Goal: Information Seeking & Learning: Check status

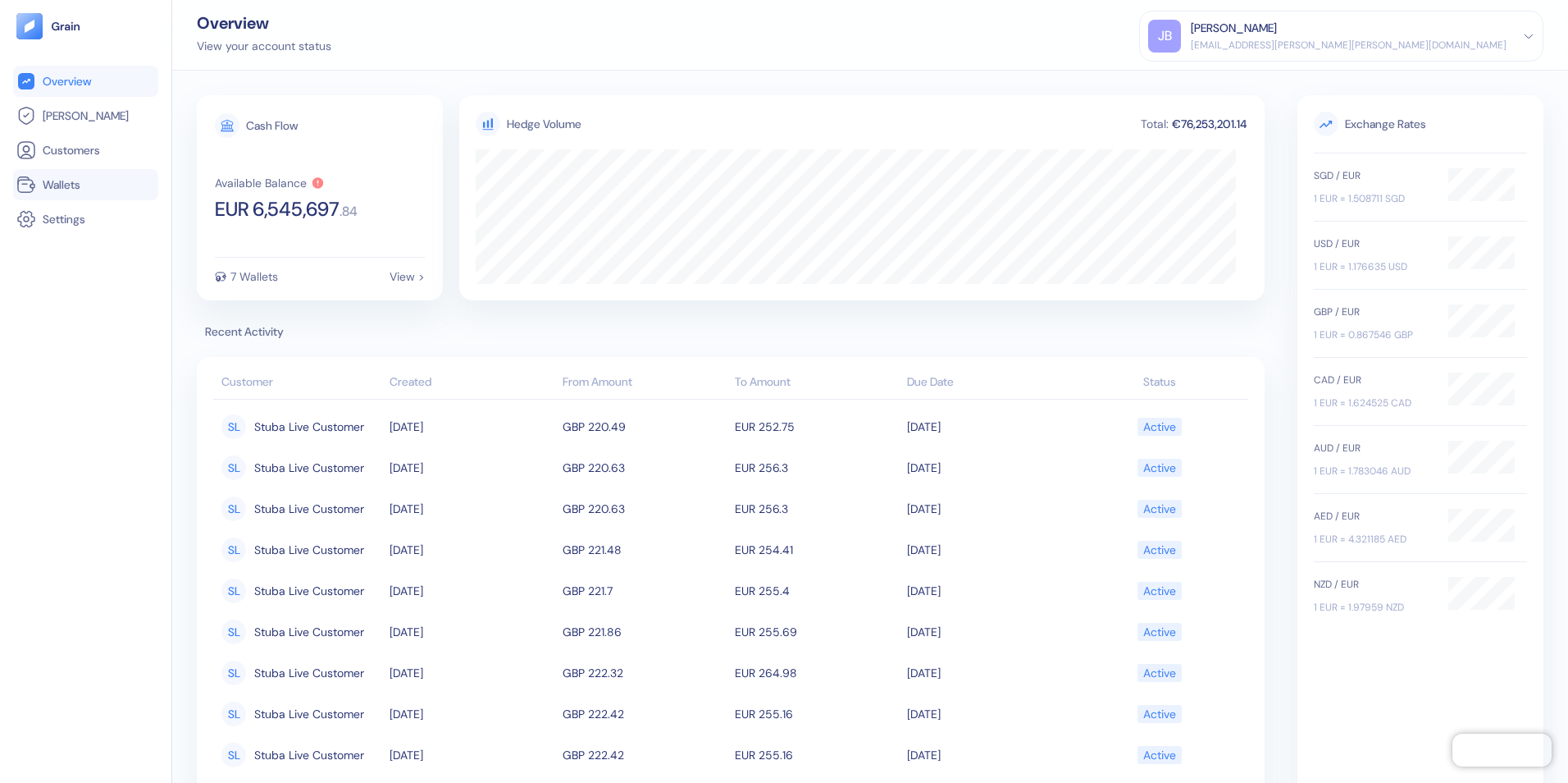
click at [80, 176] on span "Wallets" at bounding box center [61, 184] width 38 height 17
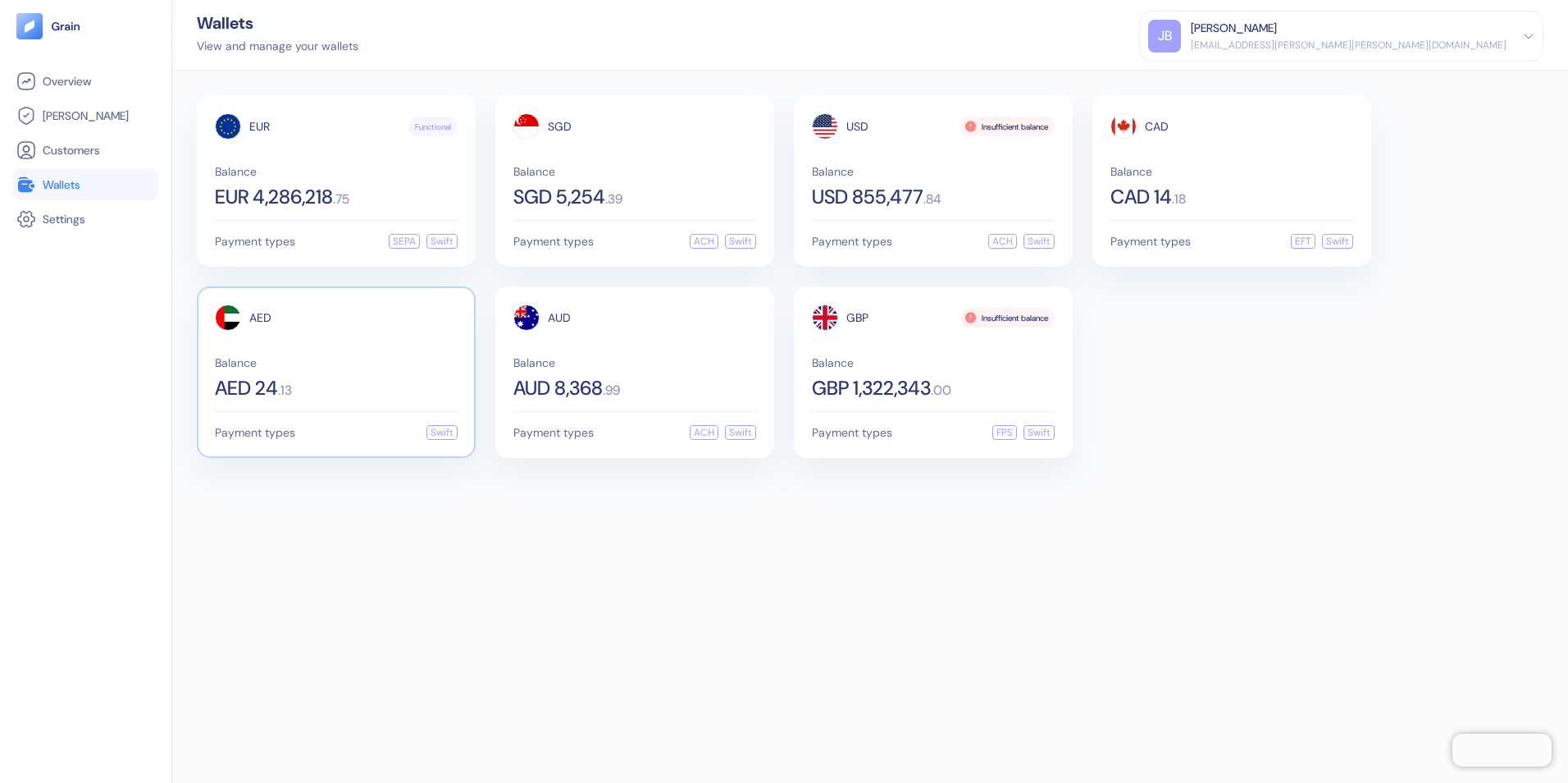
click at [351, 375] on div "Balance AED 24 . 13" at bounding box center [336, 378] width 243 height 42
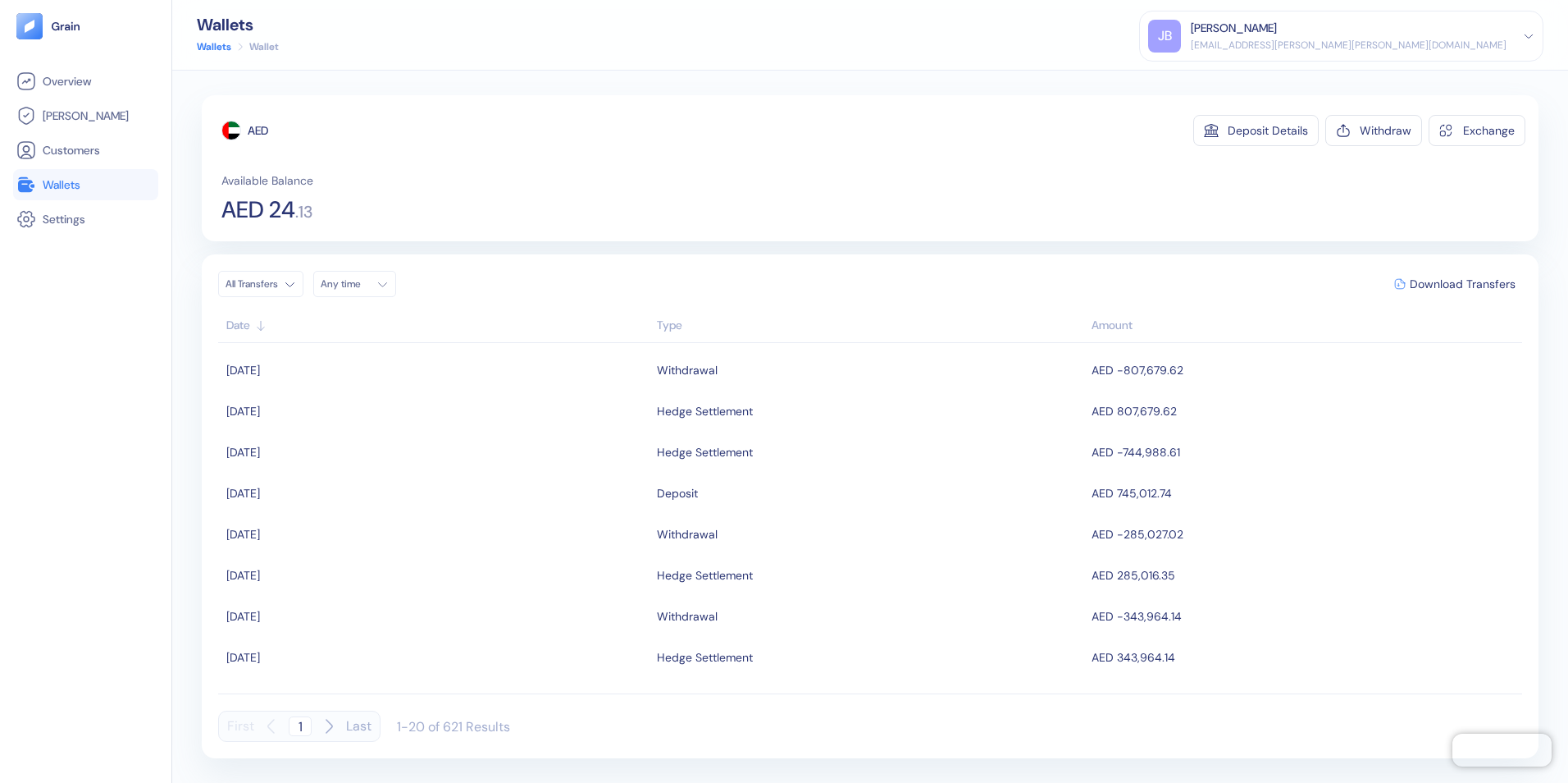
click at [56, 188] on span "Wallets" at bounding box center [61, 184] width 38 height 17
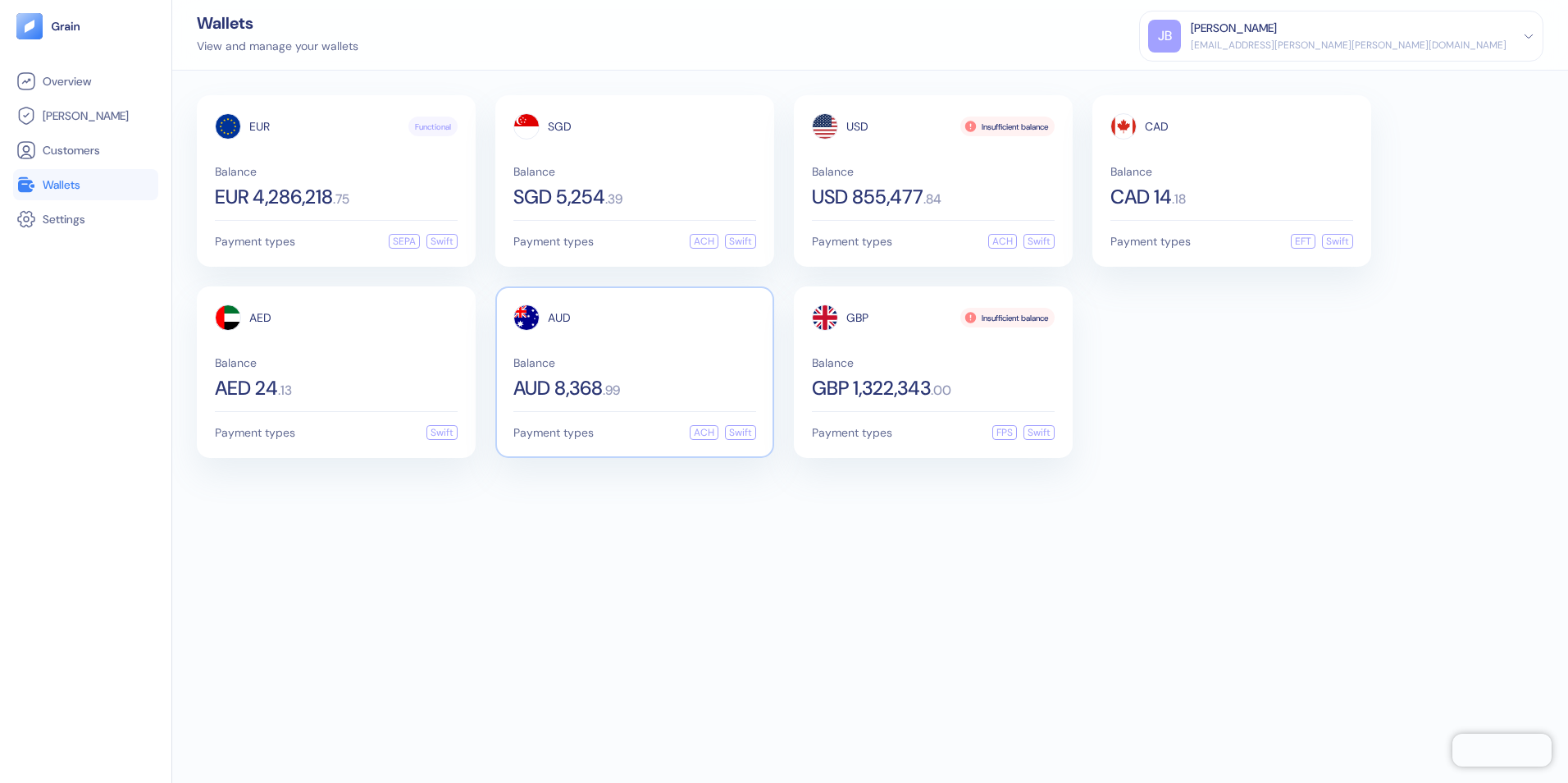
click at [644, 371] on div "Balance AUD 8,368 . 99" at bounding box center [635, 378] width 243 height 42
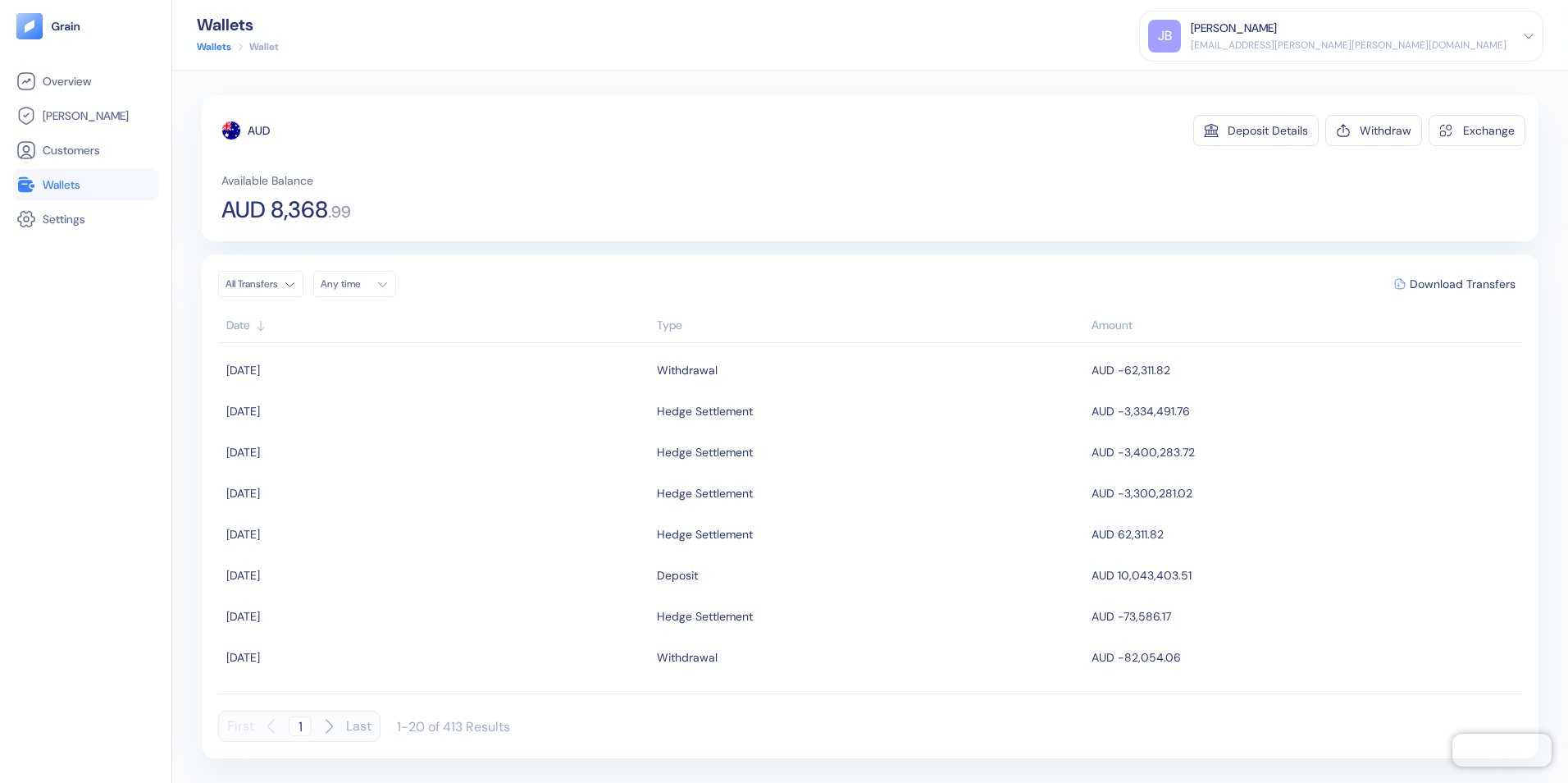
click at [75, 182] on span "Wallets" at bounding box center [61, 184] width 38 height 17
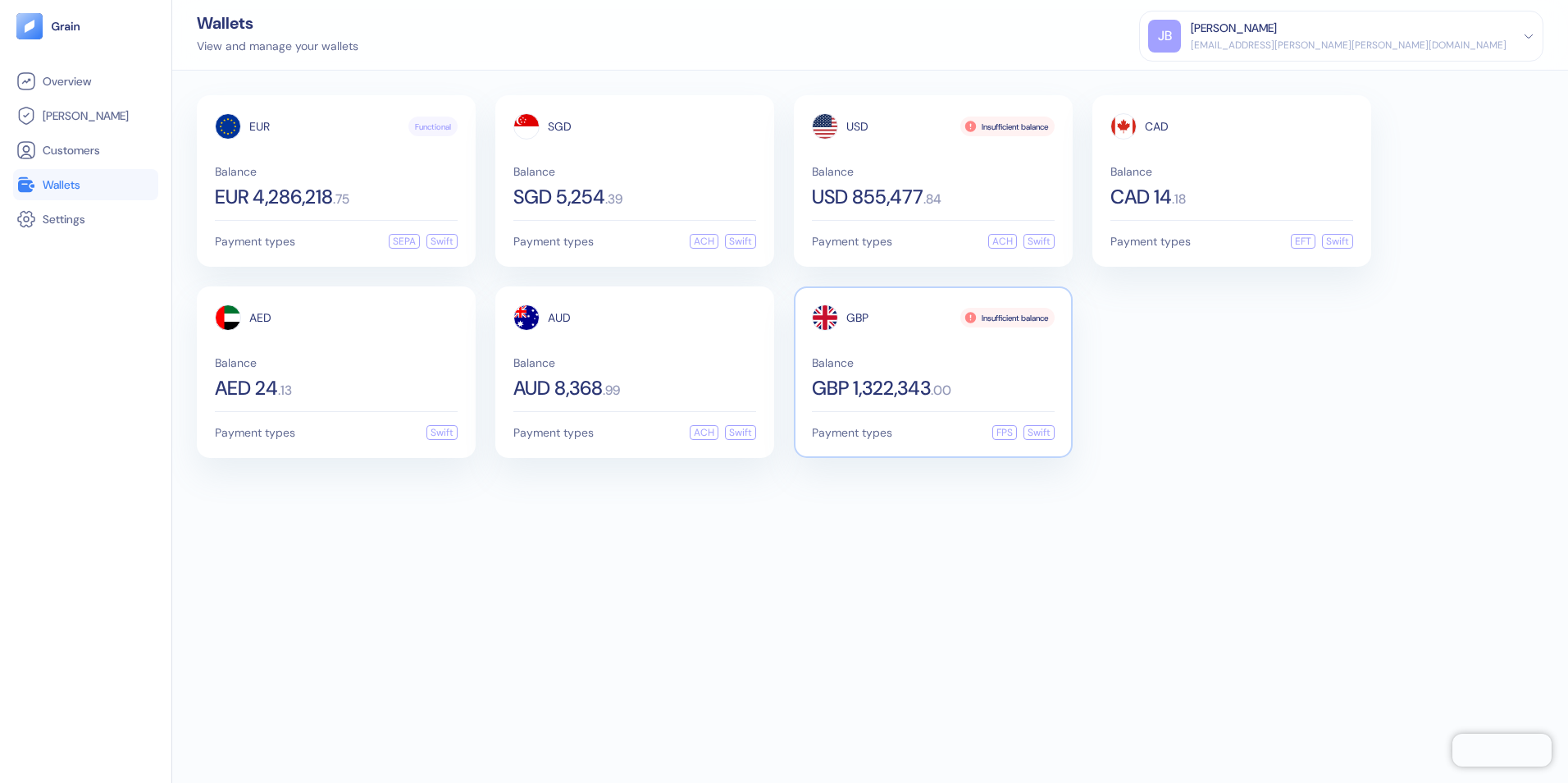
click at [874, 381] on span "GBP 1,322,343" at bounding box center [871, 389] width 119 height 20
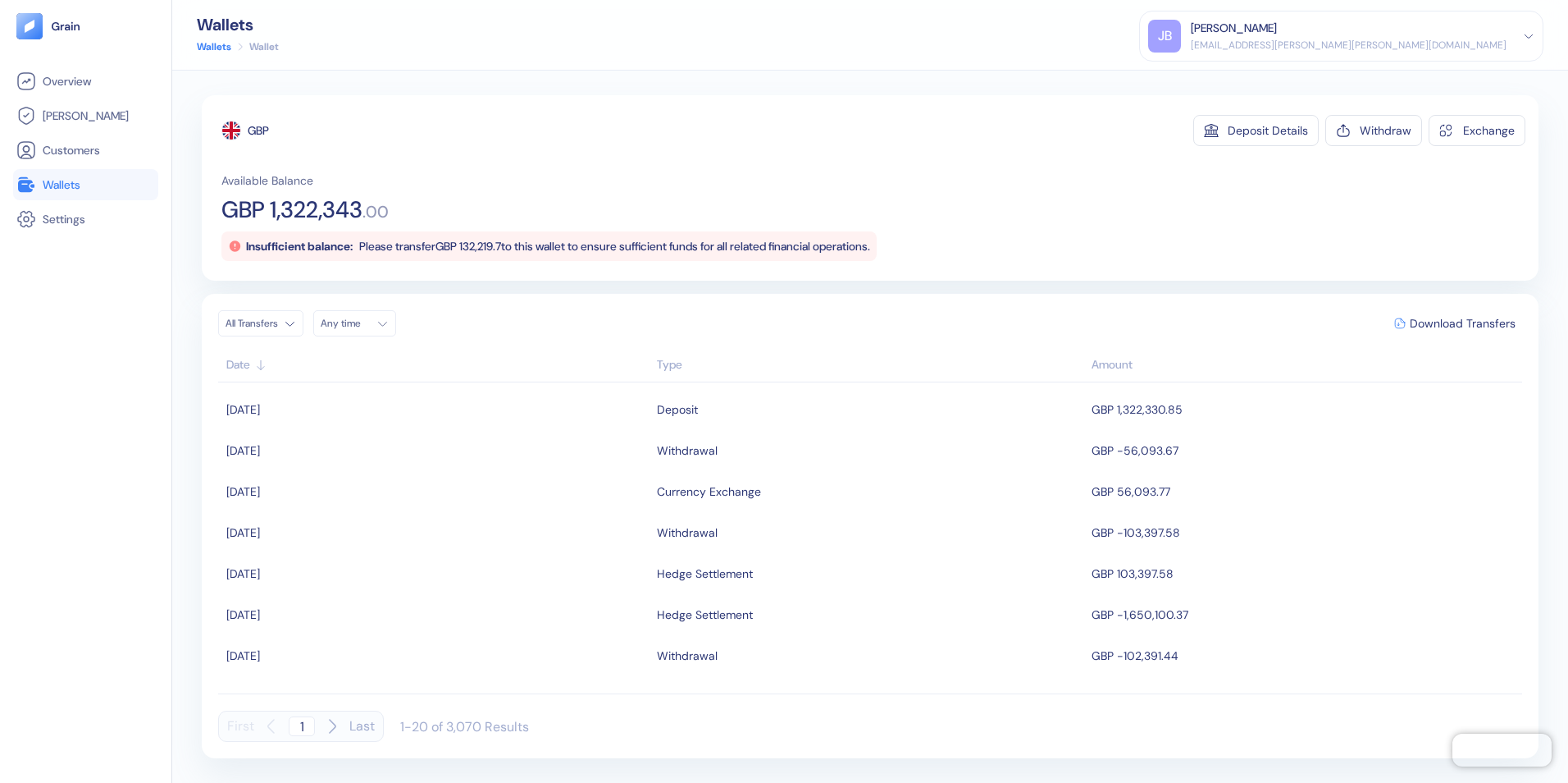
click at [68, 181] on span "Wallets" at bounding box center [61, 184] width 38 height 17
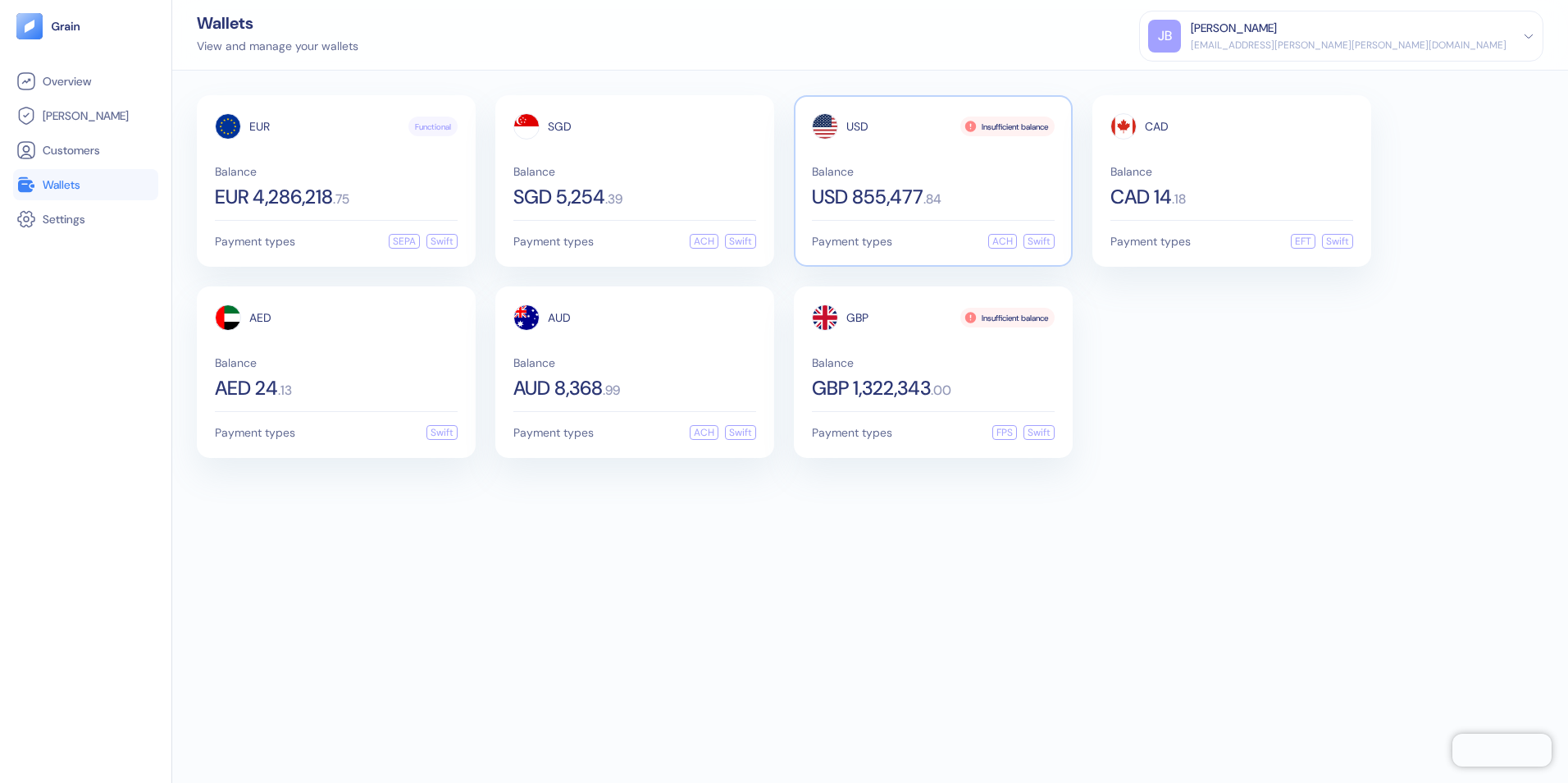
click at [921, 197] on span "USD 855,477" at bounding box center [867, 197] width 112 height 20
